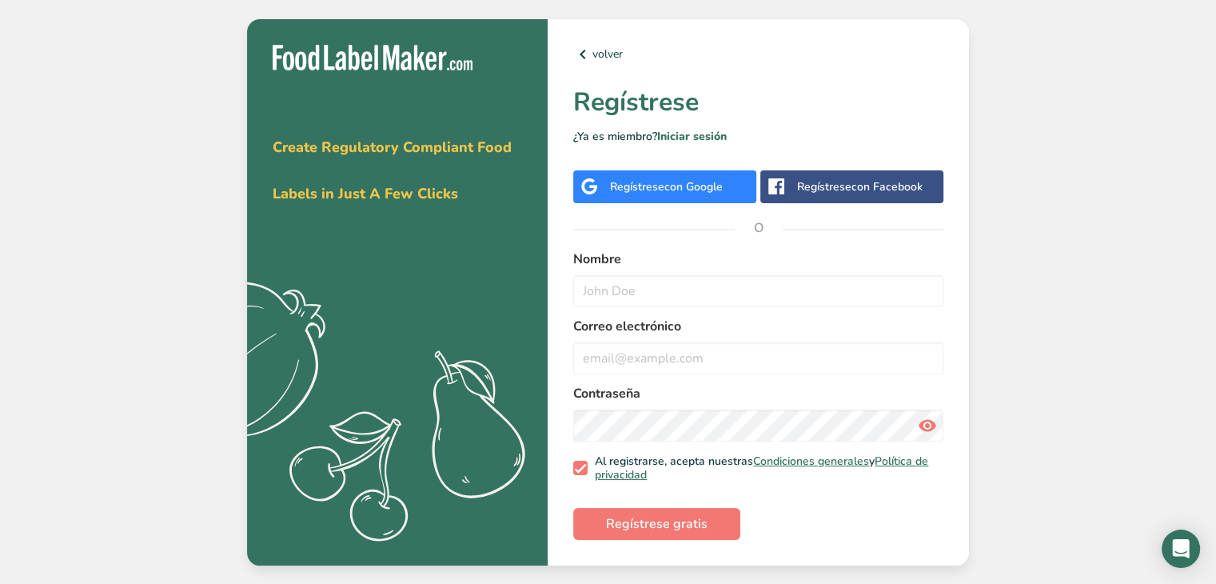
click at [689, 174] on div "Regístrese con Google" at bounding box center [664, 186] width 183 height 33
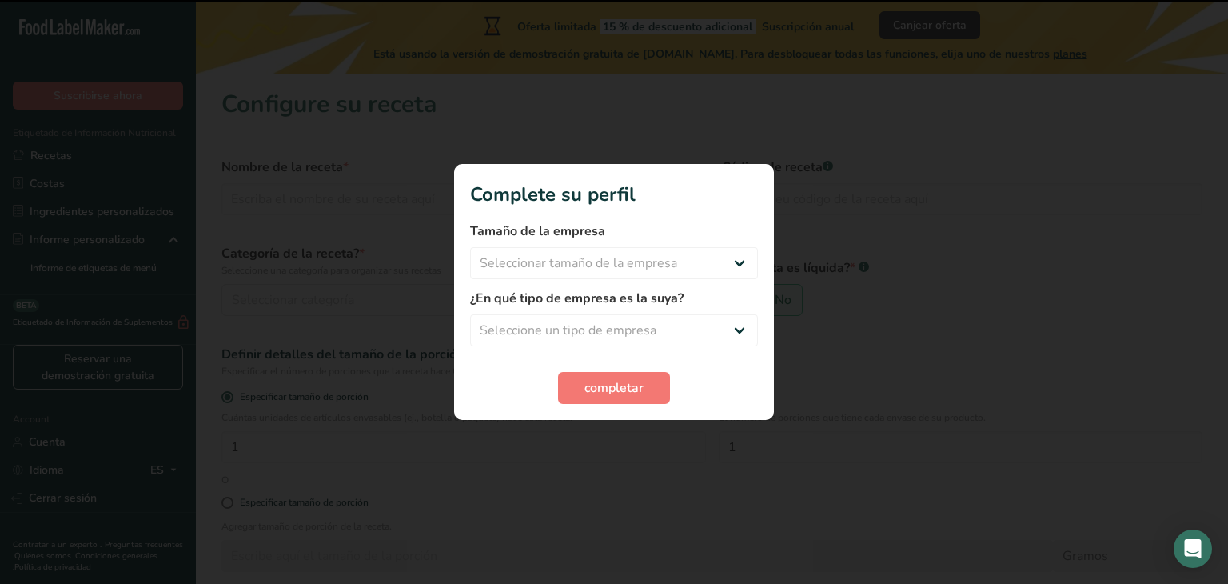
click at [832, 167] on div at bounding box center [614, 292] width 1228 height 584
click at [656, 378] on button "completar" at bounding box center [614, 388] width 112 height 32
click at [656, 378] on form "Tamaño de la empresa Seleccionar tamaño de la empresa Menos de 10 empleados De …" at bounding box center [614, 313] width 288 height 182
